Goal: Information Seeking & Learning: Find specific fact

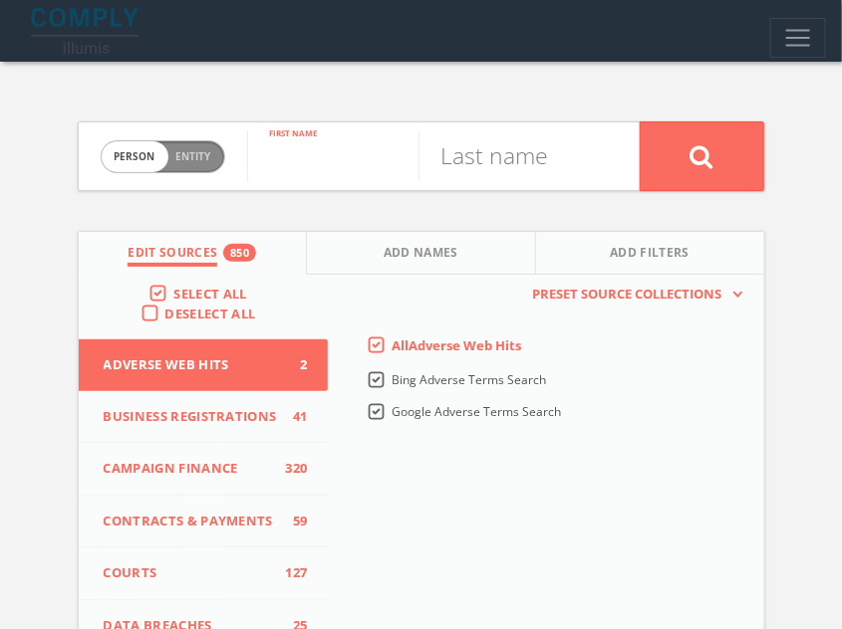
click at [305, 154] on input "text" at bounding box center [332, 156] width 171 height 52
paste input "Claire Spencer"
click at [364, 164] on input "Claire Spencer" at bounding box center [332, 156] width 171 height 52
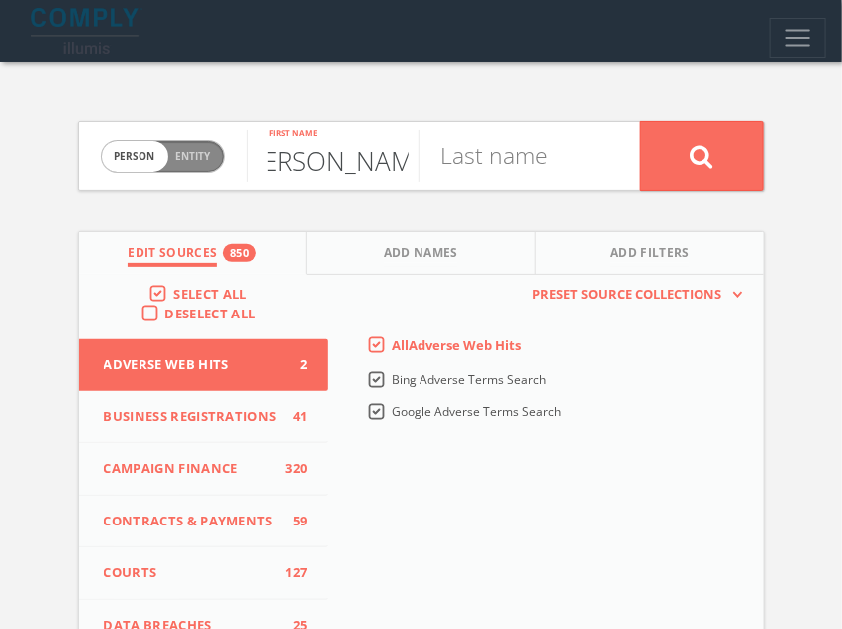
click at [364, 164] on input "Claire Spencer" at bounding box center [332, 156] width 171 height 52
type input "Claire"
click at [539, 166] on input "text" at bounding box center [503, 156] width 171 height 52
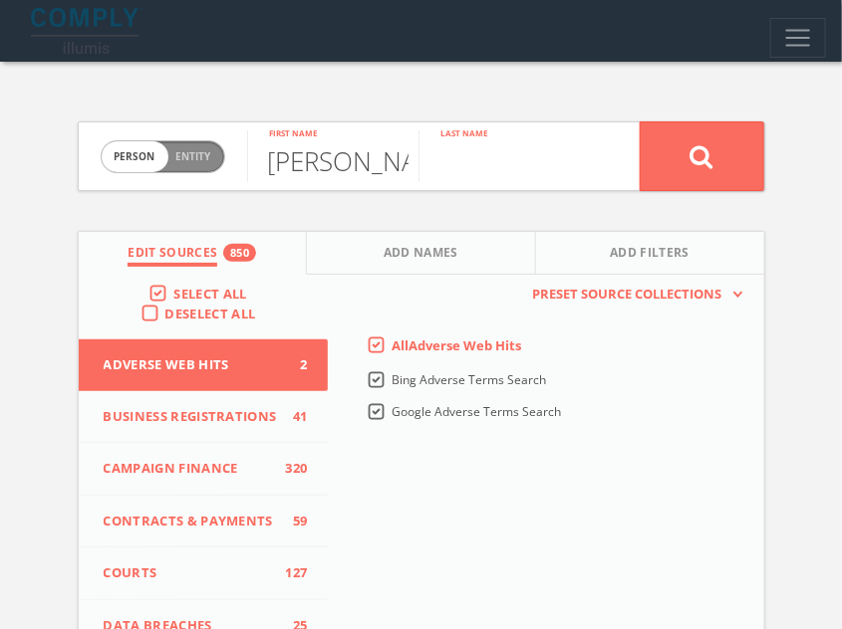
paste input "Spencer"
type input "Spencer"
click at [639, 122] on button at bounding box center [701, 157] width 124 height 70
click at [281, 155] on input "text" at bounding box center [332, 156] width 171 height 52
paste input "Tony Burton"
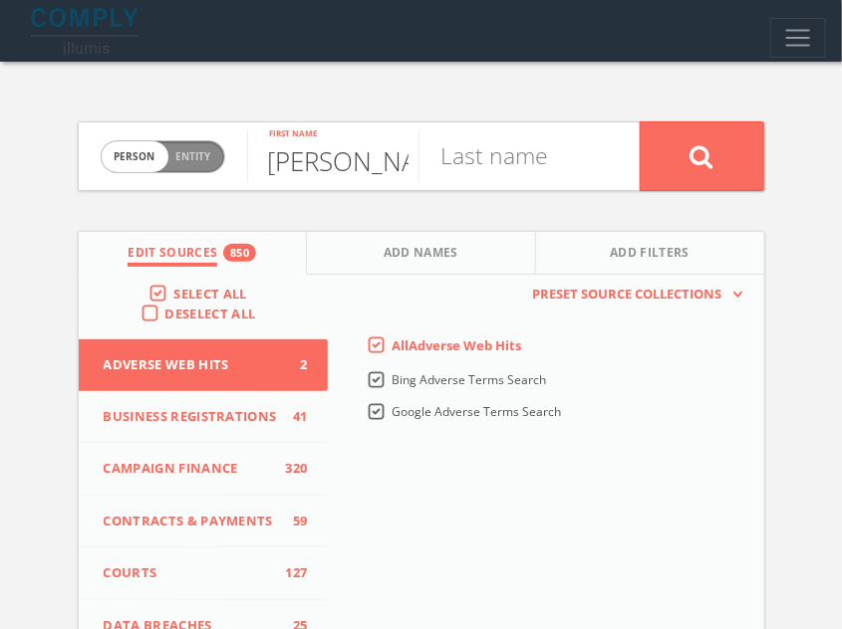
scroll to position [0, 2]
click at [339, 158] on input "Tony Burton" at bounding box center [332, 156] width 171 height 52
type input "Tony"
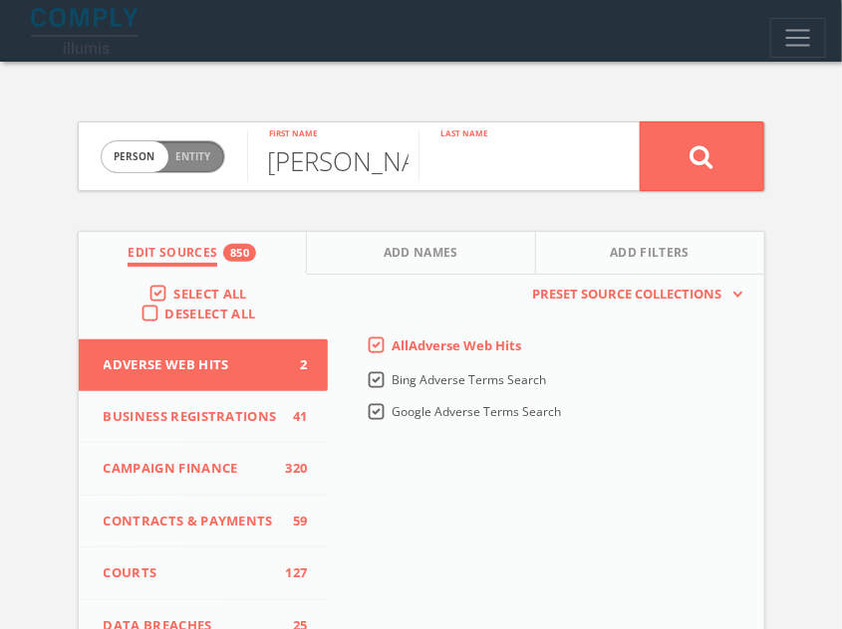
click at [472, 157] on input "text" at bounding box center [503, 156] width 171 height 52
paste input "Burton"
type input "Burton"
click at [639, 122] on button at bounding box center [701, 157] width 124 height 70
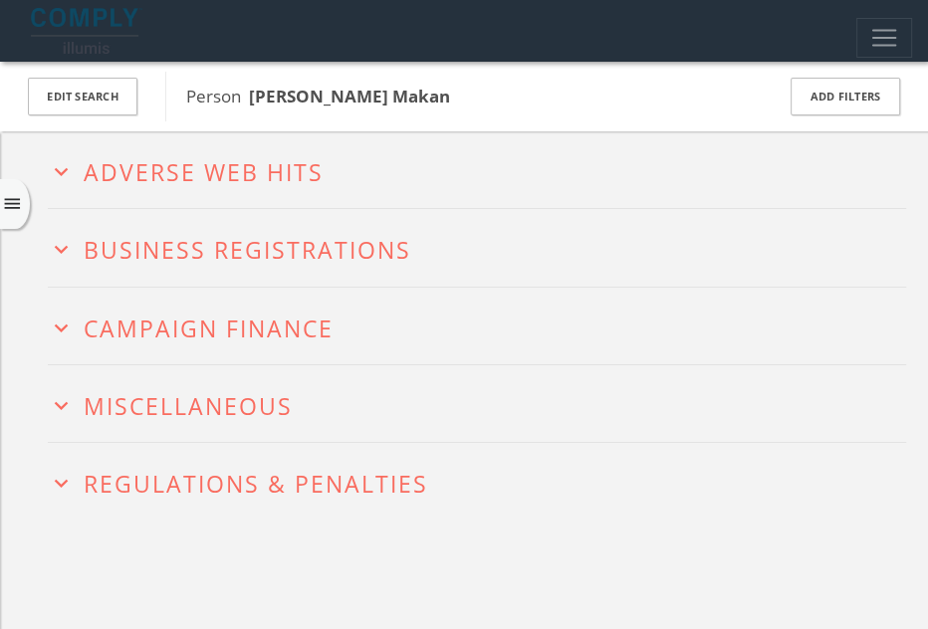
click at [325, 184] on button "expand_more Adverse Web Hits" at bounding box center [477, 169] width 859 height 31
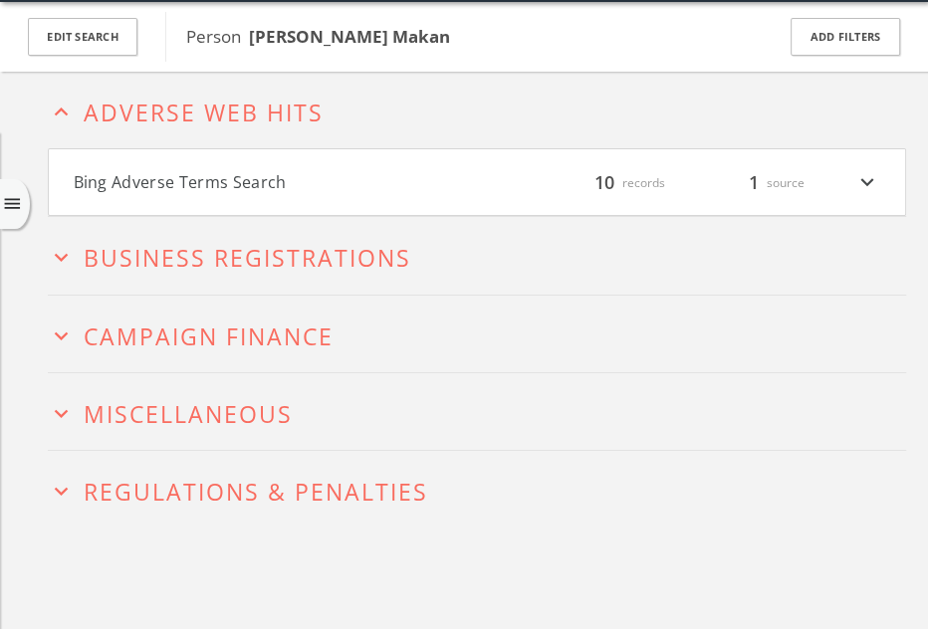
scroll to position [61, 0]
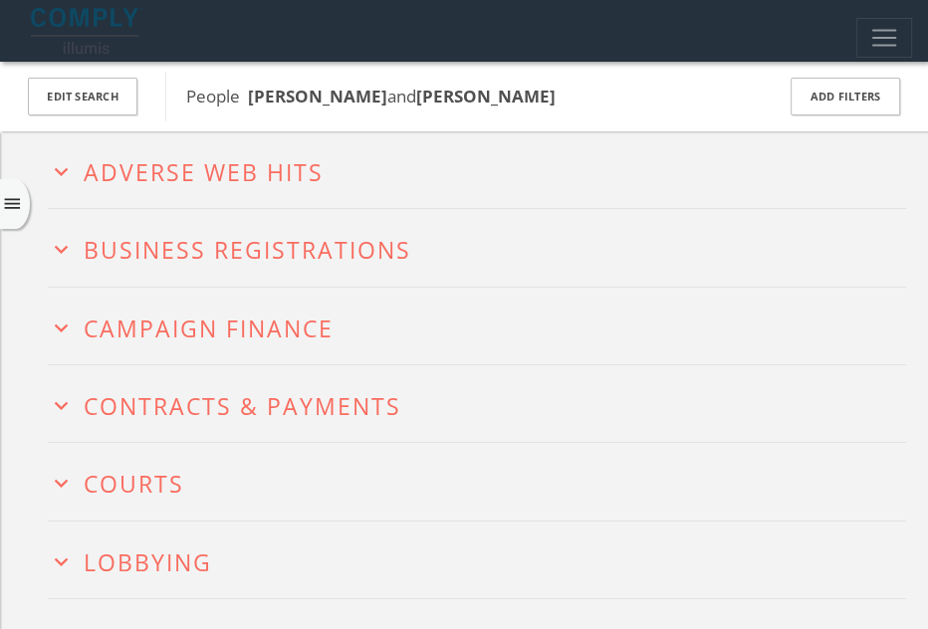
click at [440, 155] on button "expand_more Adverse Web Hits" at bounding box center [477, 169] width 859 height 31
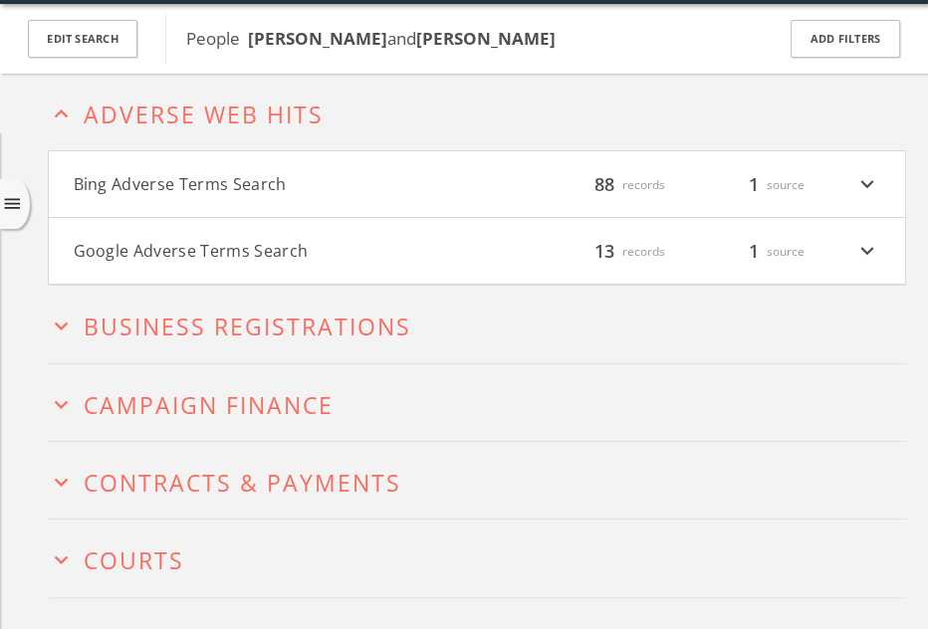
scroll to position [61, 0]
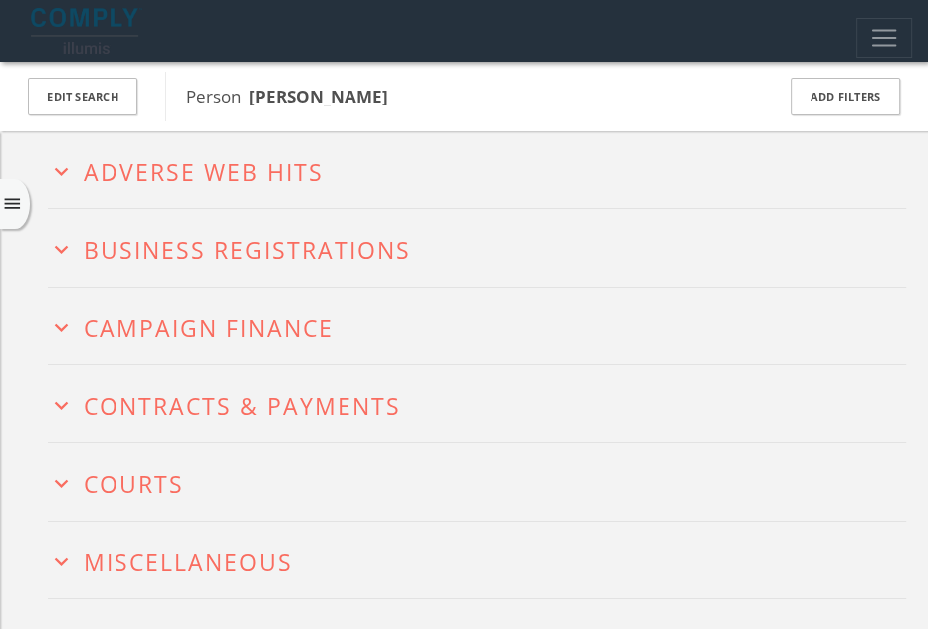
click at [354, 172] on button "expand_more Adverse Web Hits" at bounding box center [477, 169] width 859 height 31
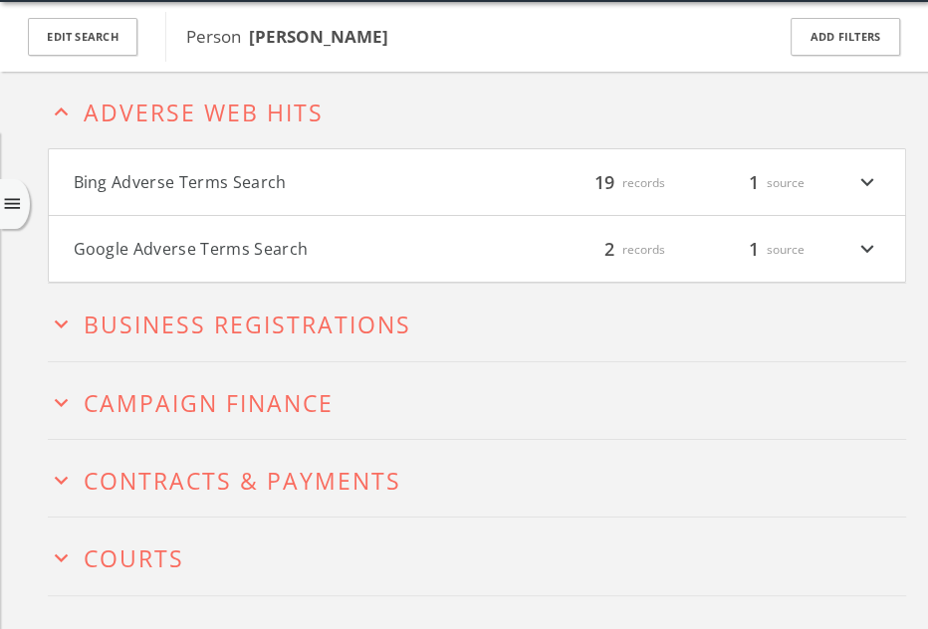
scroll to position [61, 0]
